Goal: Task Accomplishment & Management: Manage account settings

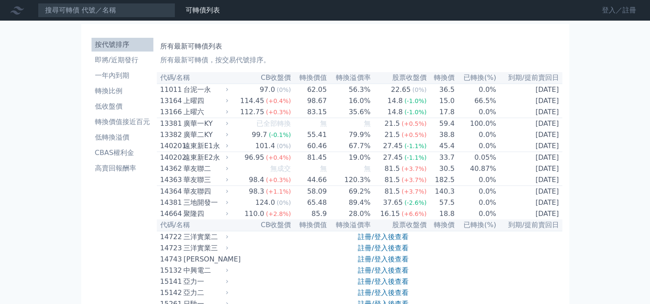
click at [603, 9] on link "登入／註冊" at bounding box center [619, 10] width 48 height 14
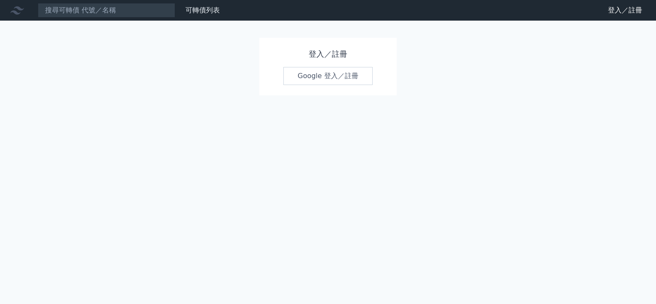
click at [313, 79] on link "Google 登入／註冊" at bounding box center [327, 76] width 89 height 18
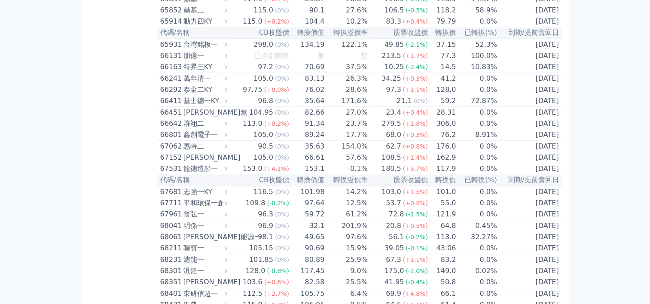
scroll to position [3950, 0]
